Goal: Task Accomplishment & Management: Manage account settings

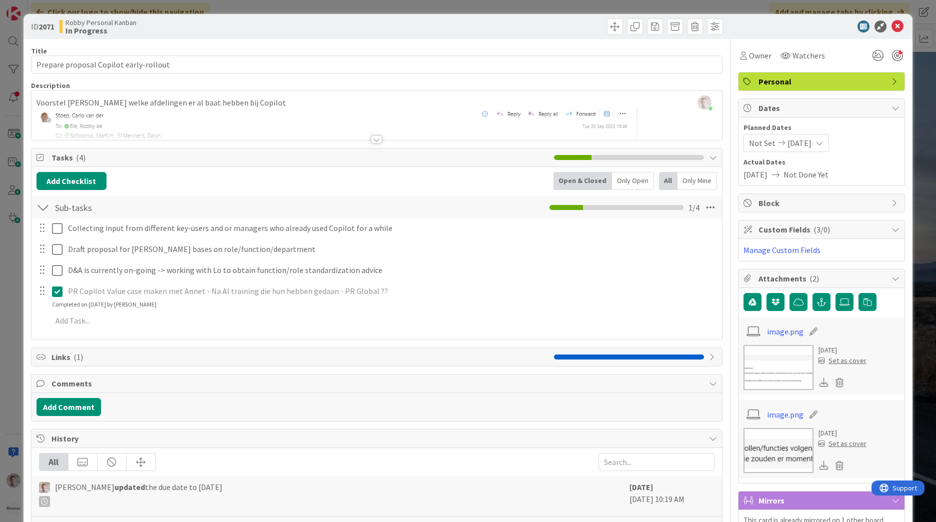
click at [892, 30] on icon at bounding box center [898, 27] width 12 height 12
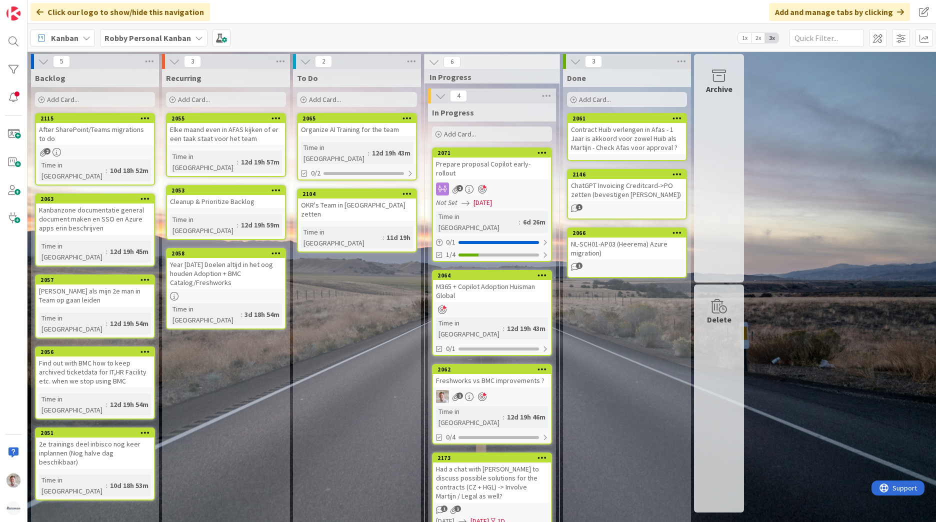
click at [169, 39] on b "Robby Personal Kanban" at bounding box center [148, 38] width 87 height 10
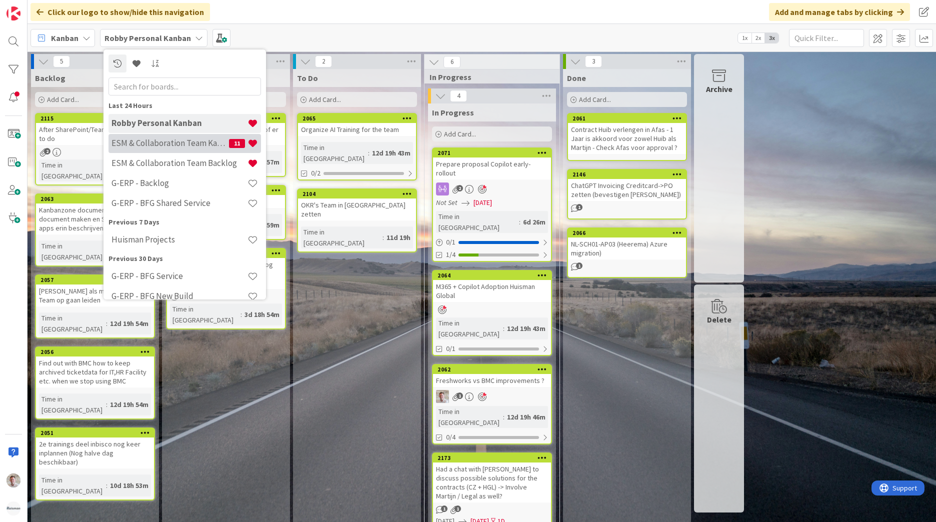
click at [201, 153] on div "ESM & Collaboration Team Kanban 11" at bounding box center [185, 143] width 153 height 19
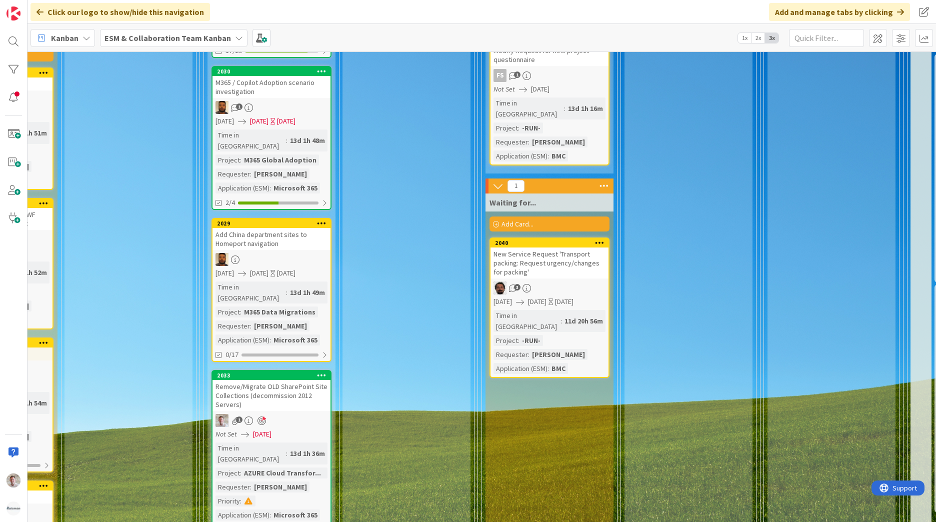
scroll to position [1901, 380]
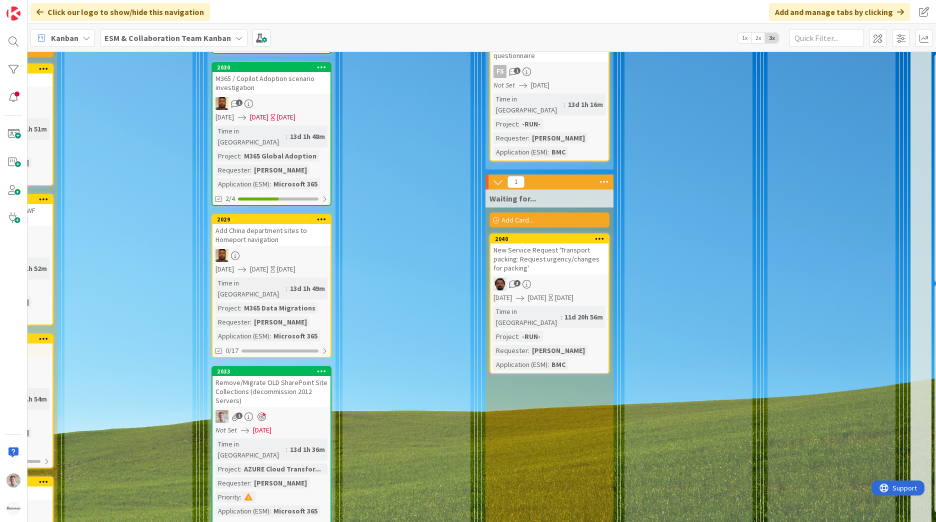
click at [272, 425] on span "[DATE]" at bounding box center [262, 430] width 19 height 11
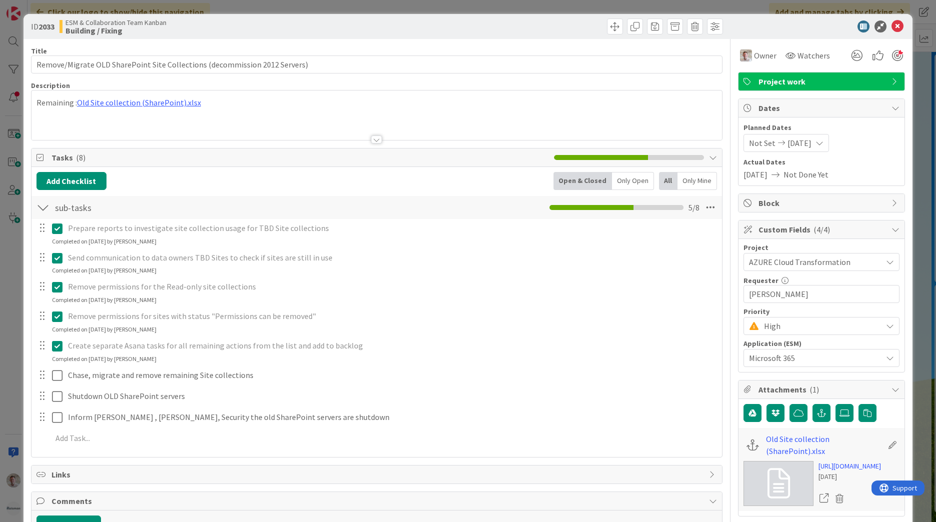
click at [749, 173] on span "09/24/2025" at bounding box center [756, 175] width 24 height 12
click at [755, 139] on span "Not Set" at bounding box center [762, 143] width 27 height 12
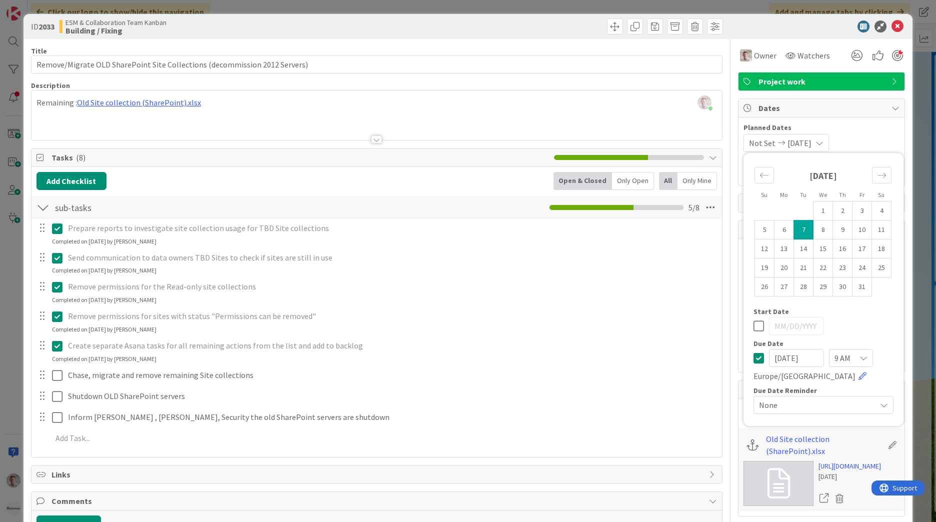
click at [786, 363] on input "[DATE]" at bounding box center [796, 358] width 55 height 18
click at [819, 229] on td "8" at bounding box center [824, 230] width 20 height 19
type input "[DATE]"
click at [814, 229] on td "8" at bounding box center [824, 230] width 20 height 19
type input "[DATE]"
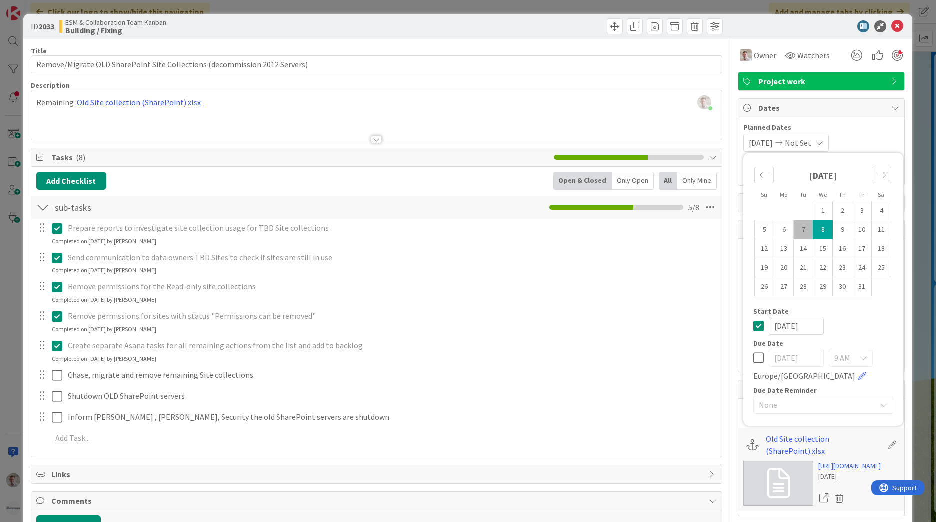
click at [814, 229] on td "8" at bounding box center [824, 230] width 20 height 19
drag, startPoint x: 756, startPoint y: 328, endPoint x: 765, endPoint y: 311, distance: 19.7
click at [756, 329] on icon at bounding box center [759, 326] width 11 height 12
click at [892, 28] on icon at bounding box center [898, 27] width 12 height 12
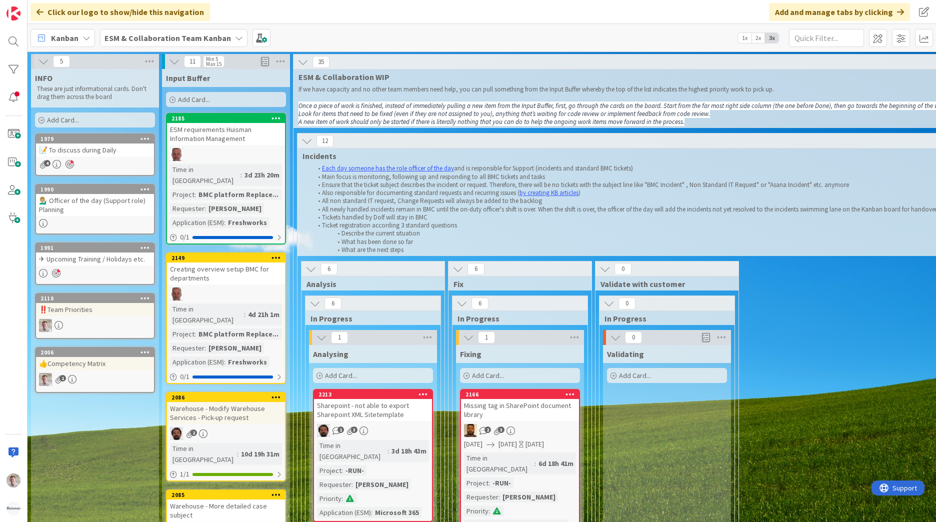
click at [86, 151] on div "📝 To discuss during Daily" at bounding box center [95, 150] width 118 height 13
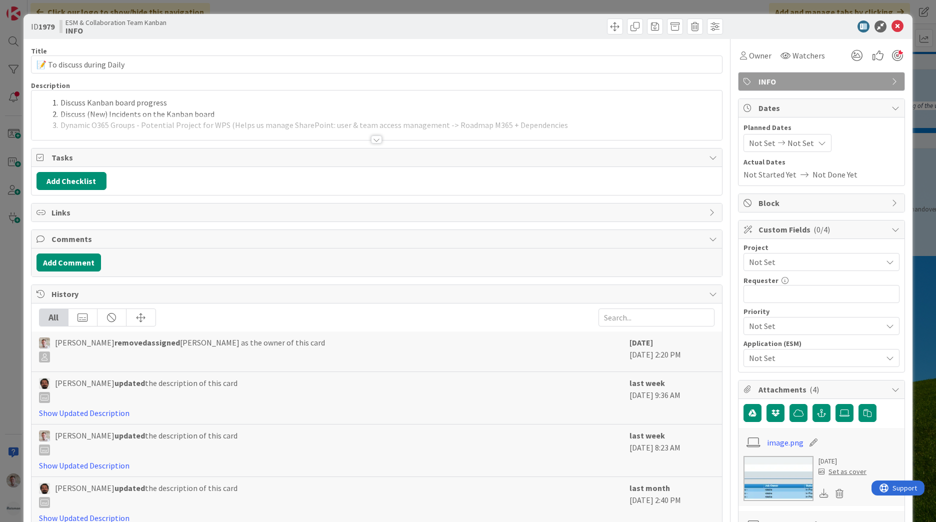
click at [371, 141] on div at bounding box center [376, 140] width 11 height 8
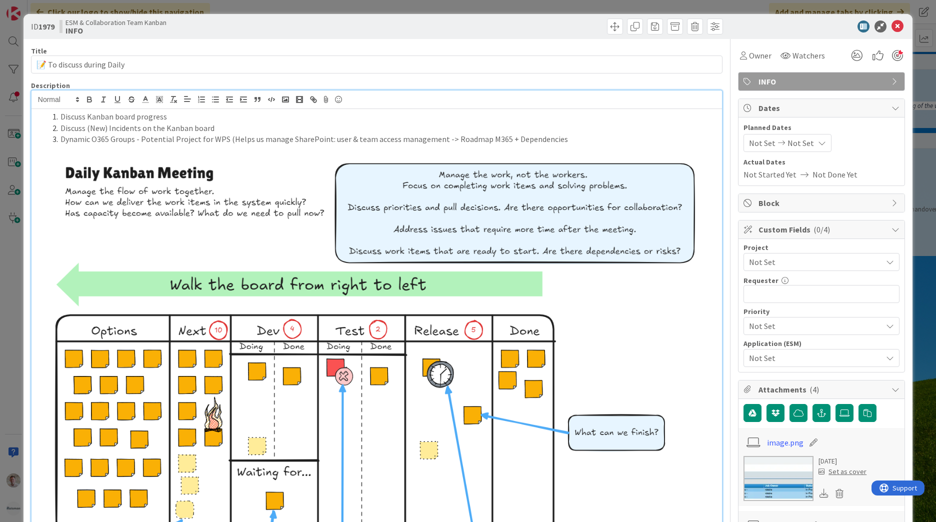
drag, startPoint x: 600, startPoint y: 139, endPoint x: 53, endPoint y: 138, distance: 547.7
click at [53, 138] on li "Dynamic O365 Groups - Potential Project for WPS (Helps us manage SharePoint: us…" at bounding box center [383, 140] width 669 height 12
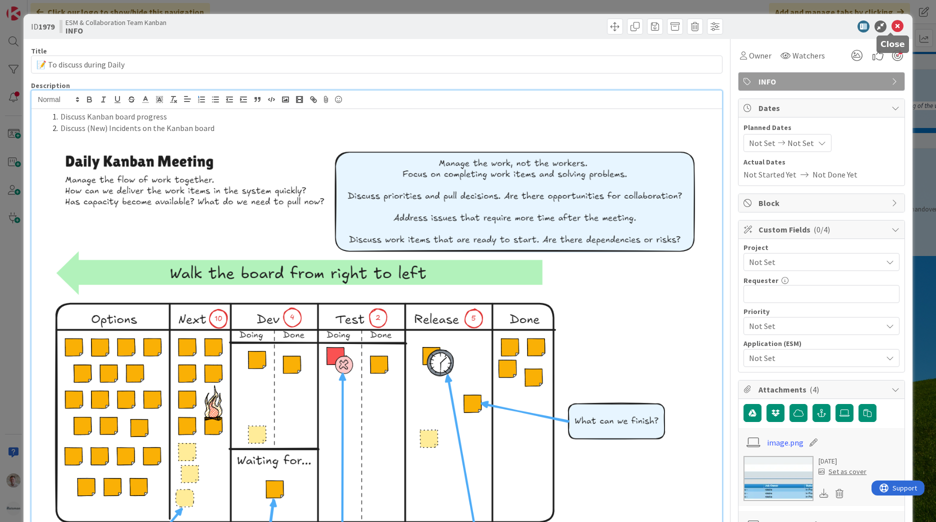
click at [892, 24] on icon at bounding box center [898, 27] width 12 height 12
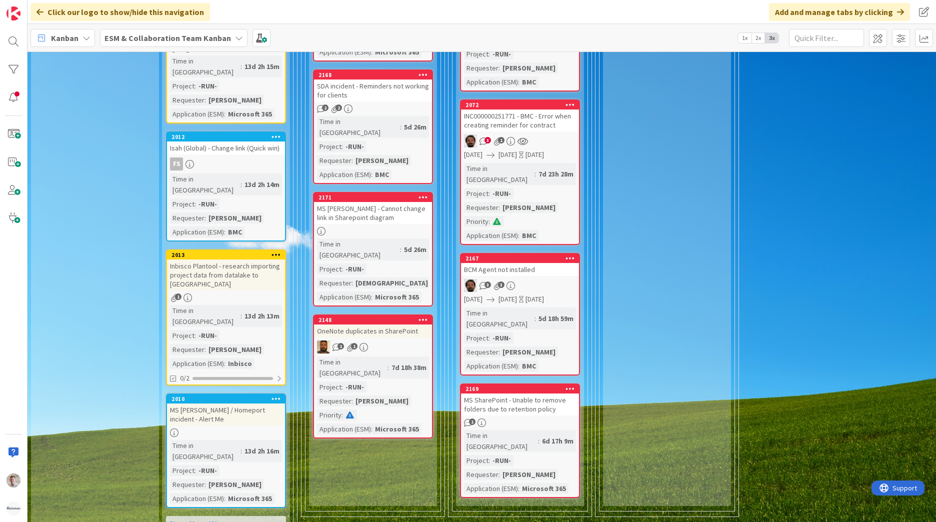
scroll to position [500, 0]
